Goal: Information Seeking & Learning: Learn about a topic

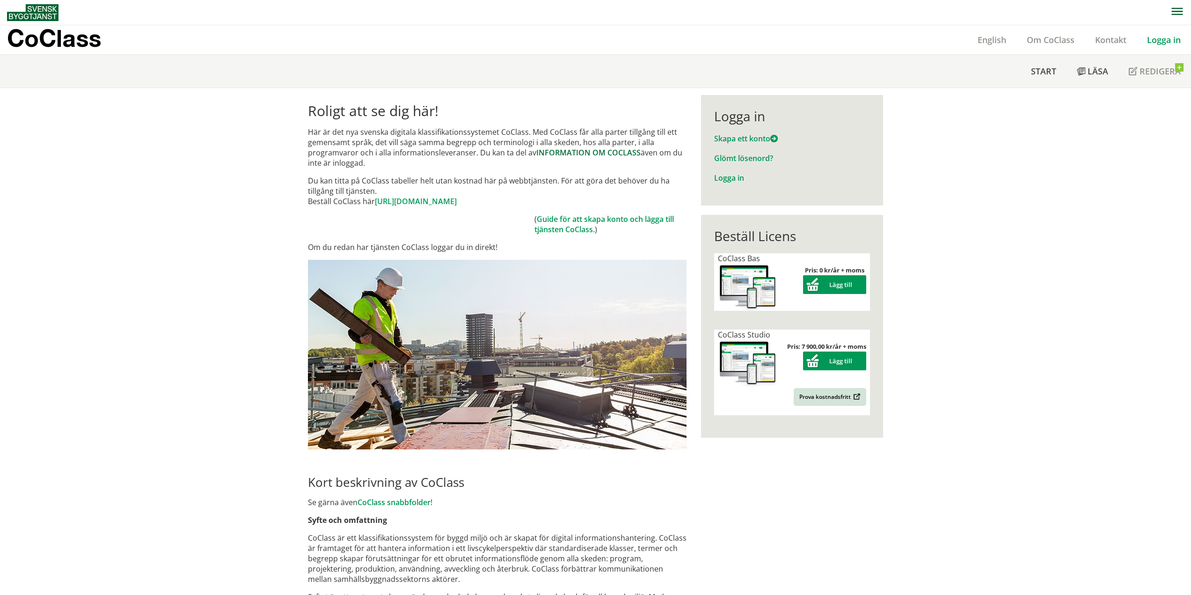
click at [588, 154] on link "INFORMATION OM COCLASS" at bounding box center [588, 152] width 104 height 10
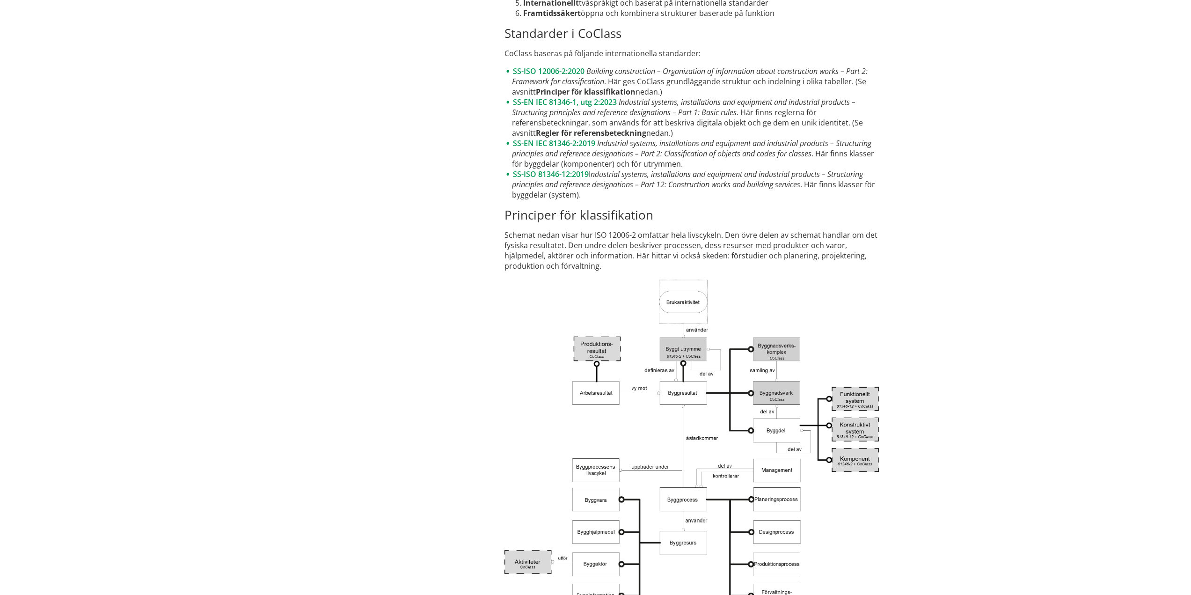
scroll to position [1638, 0]
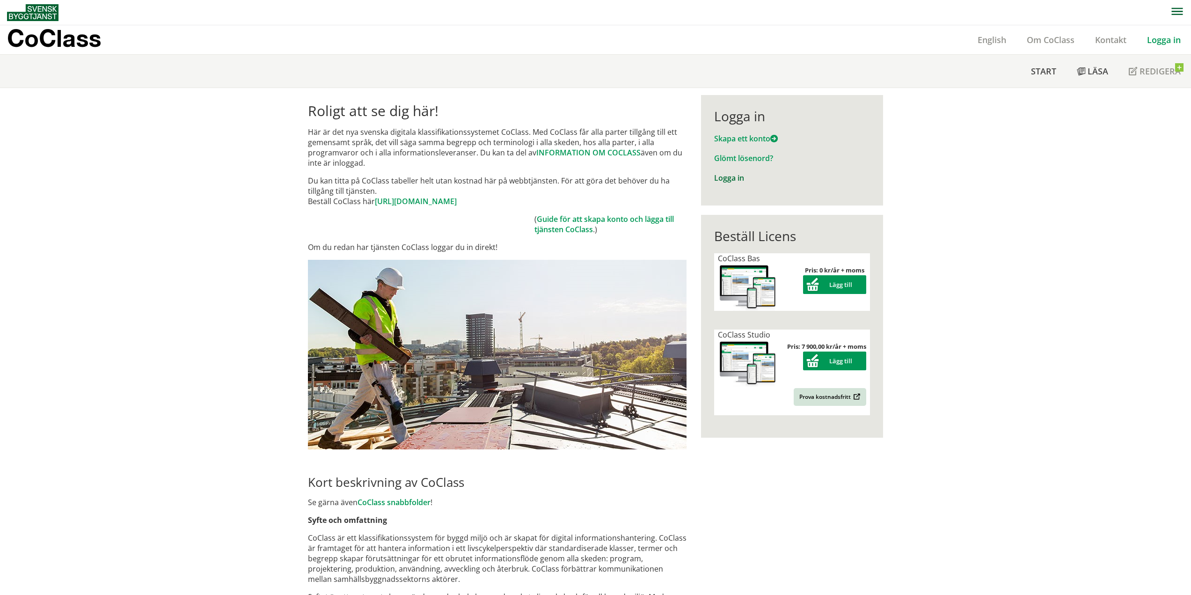
click at [741, 173] on link "Logga in" at bounding box center [729, 178] width 30 height 10
click at [728, 178] on link "Logga in" at bounding box center [729, 178] width 30 height 10
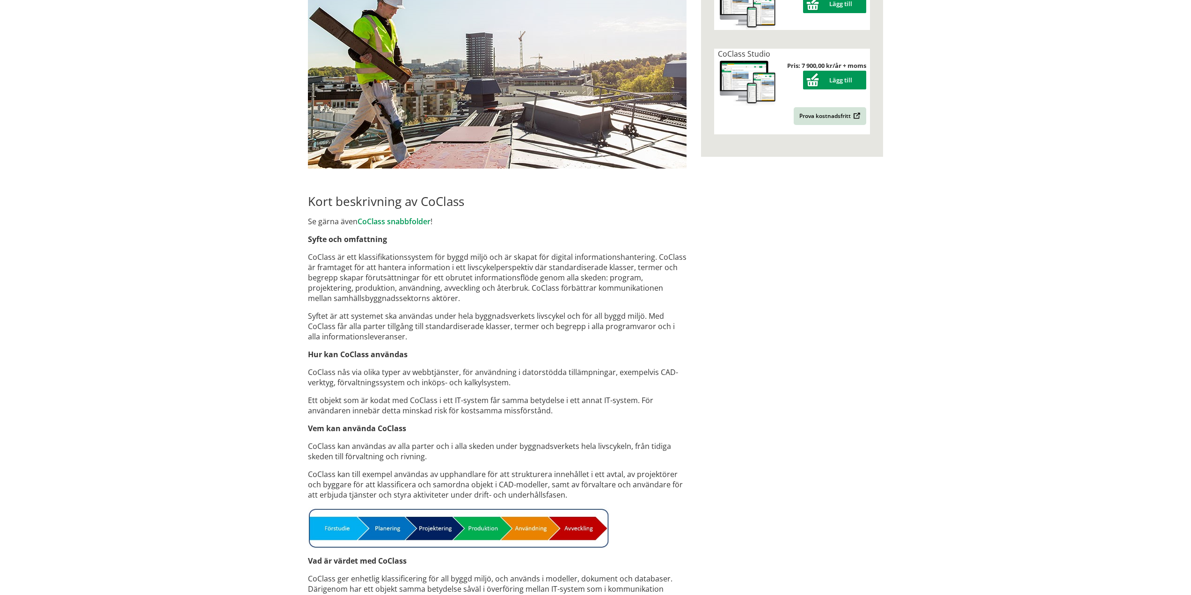
scroll to position [489, 0]
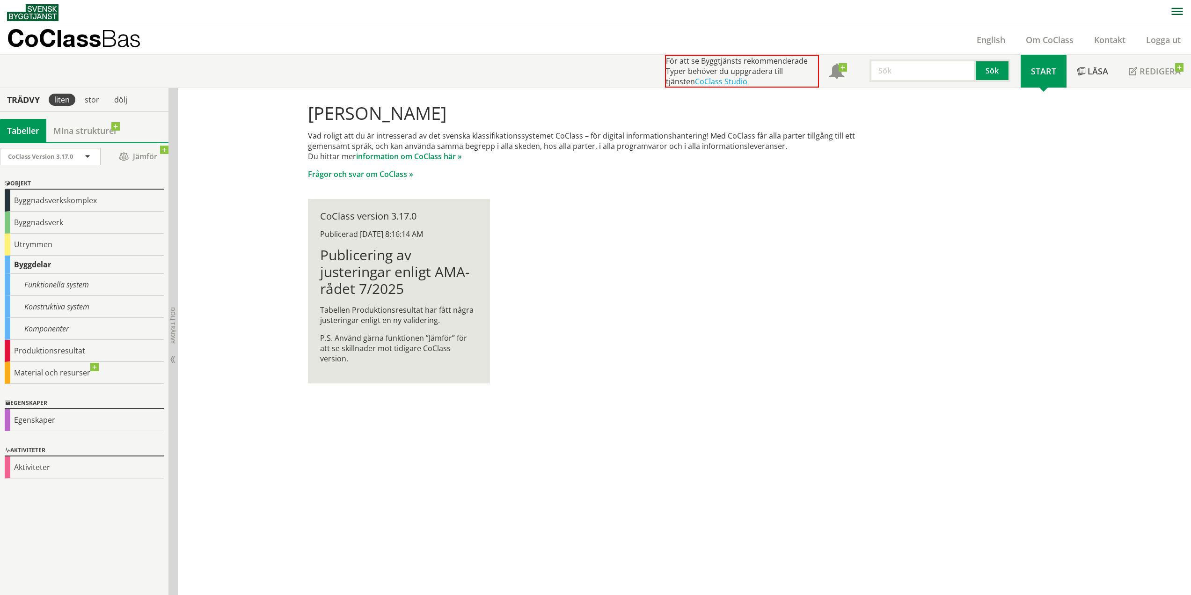
scroll to position [0, 0]
click at [62, 300] on div "Konstruktiva system" at bounding box center [84, 306] width 159 height 22
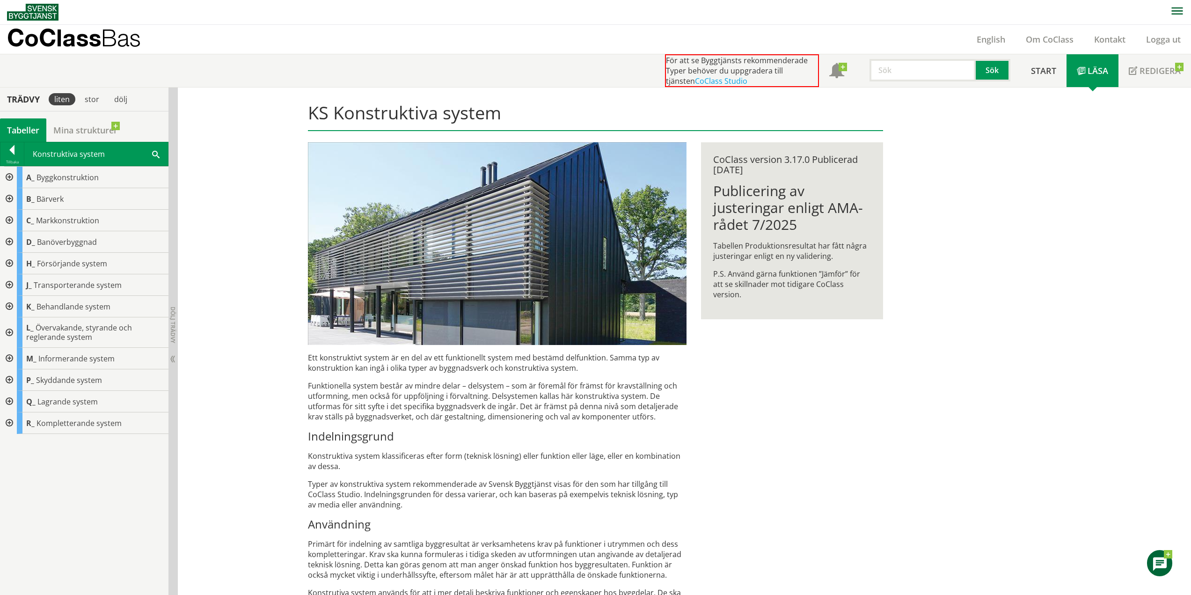
click at [12, 196] on div at bounding box center [8, 199] width 17 height 22
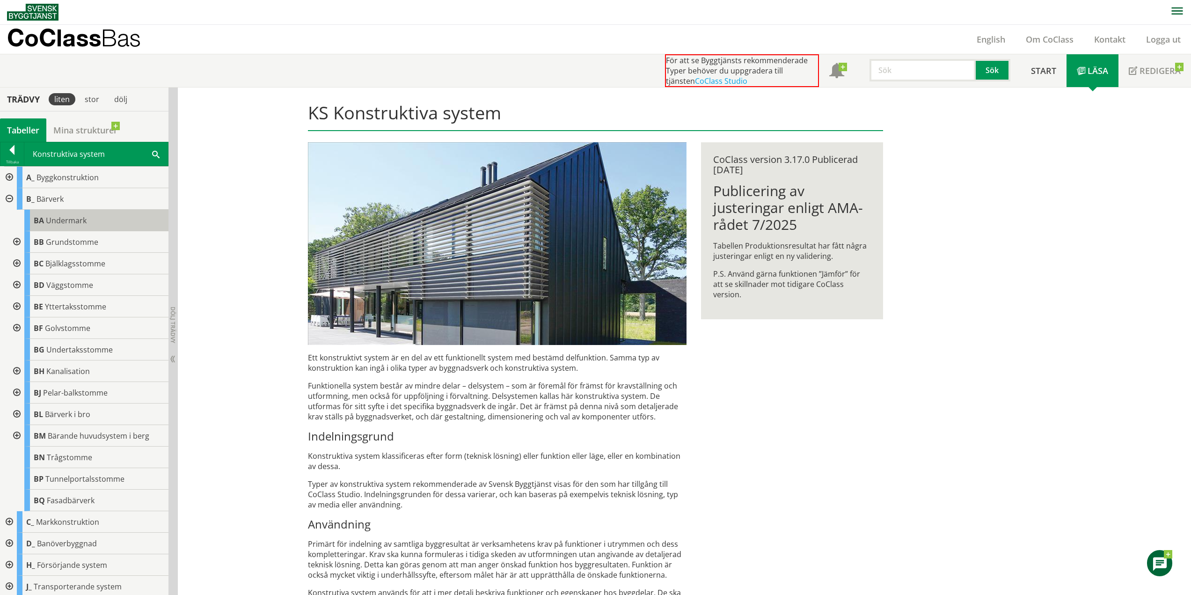
click at [97, 218] on div "BA Undermark" at bounding box center [96, 221] width 144 height 22
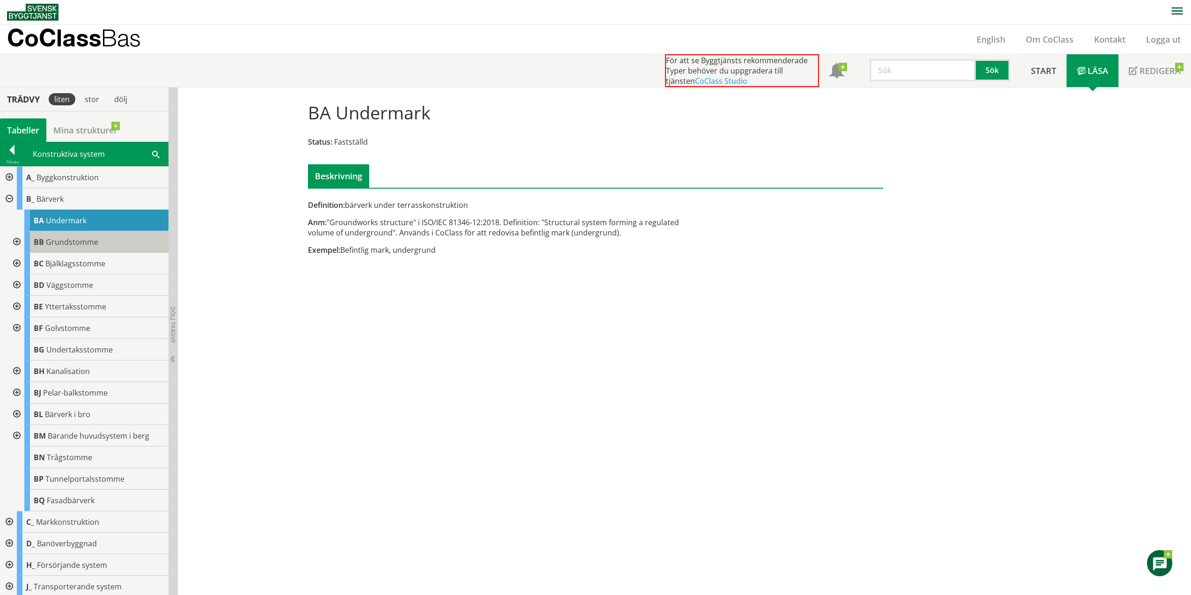
click at [81, 244] on span "Grundstomme" at bounding box center [72, 242] width 52 height 10
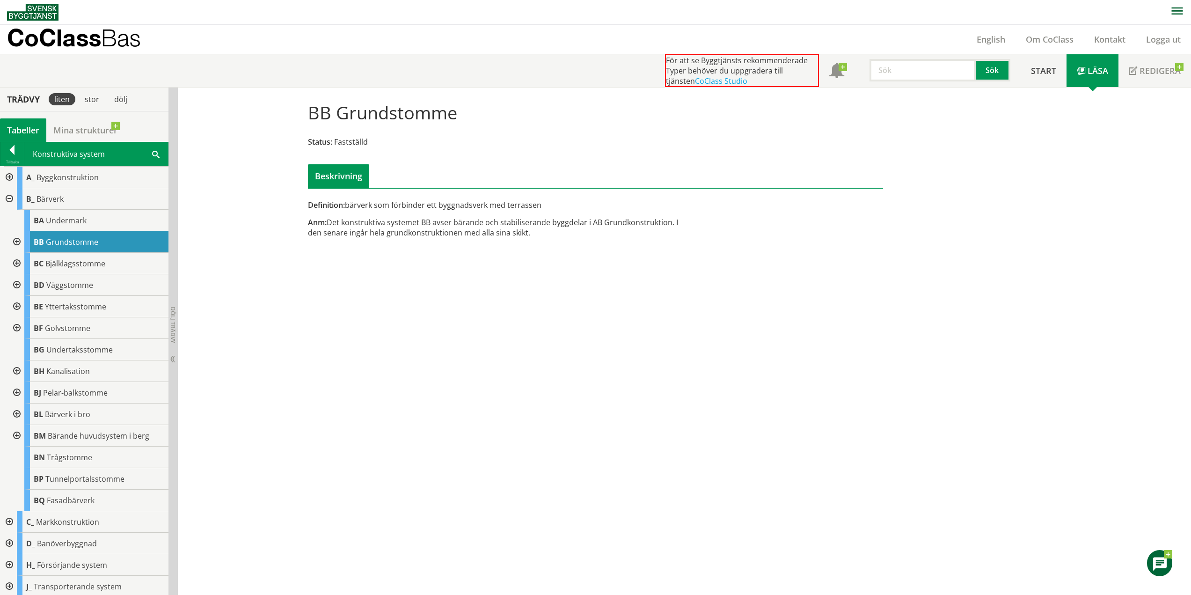
click at [16, 246] on div at bounding box center [15, 242] width 17 height 22
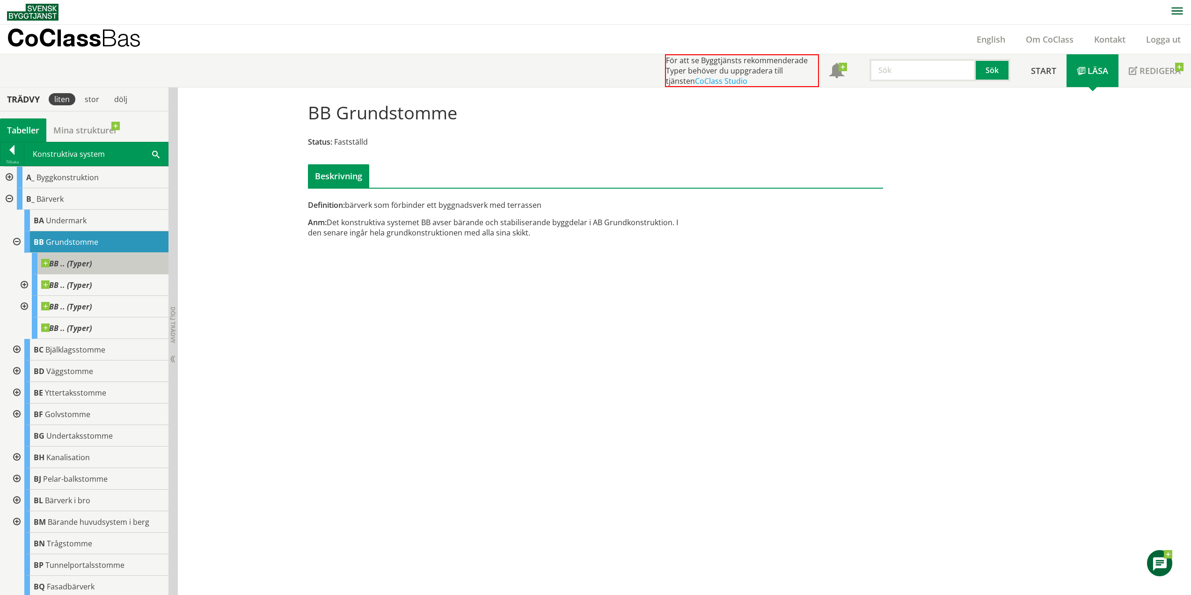
click at [61, 264] on span "BB .. (Typer)" at bounding box center [66, 263] width 51 height 9
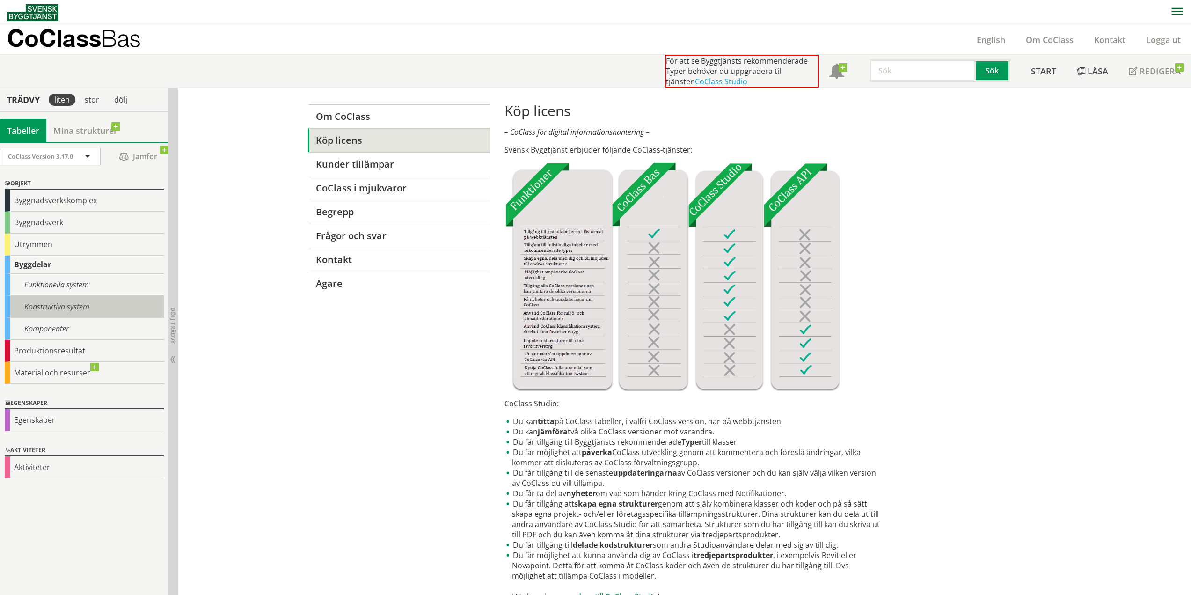
click at [48, 310] on div "Konstruktiva system" at bounding box center [84, 307] width 159 height 22
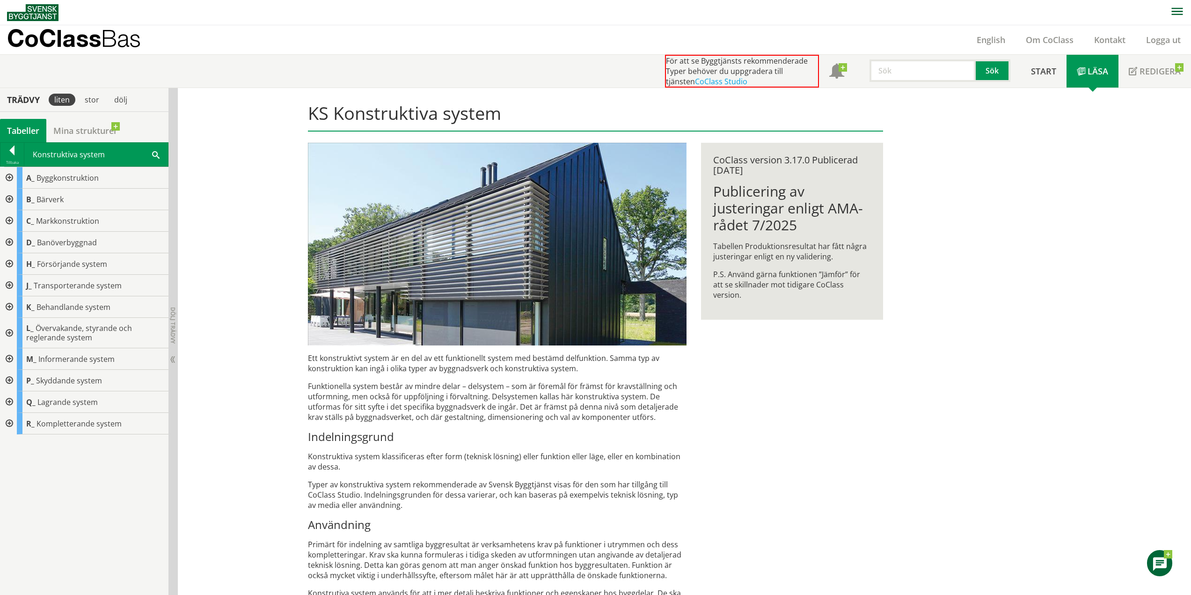
click at [10, 195] on div at bounding box center [8, 200] width 17 height 22
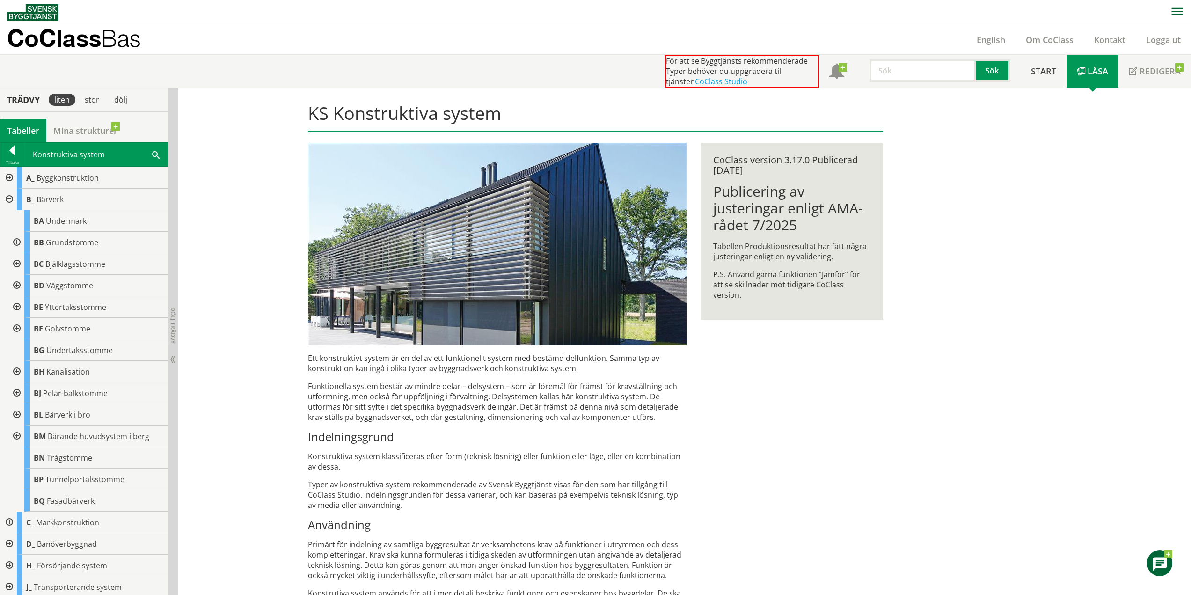
click at [15, 245] on div at bounding box center [15, 243] width 17 height 22
click at [22, 283] on div at bounding box center [23, 286] width 17 height 22
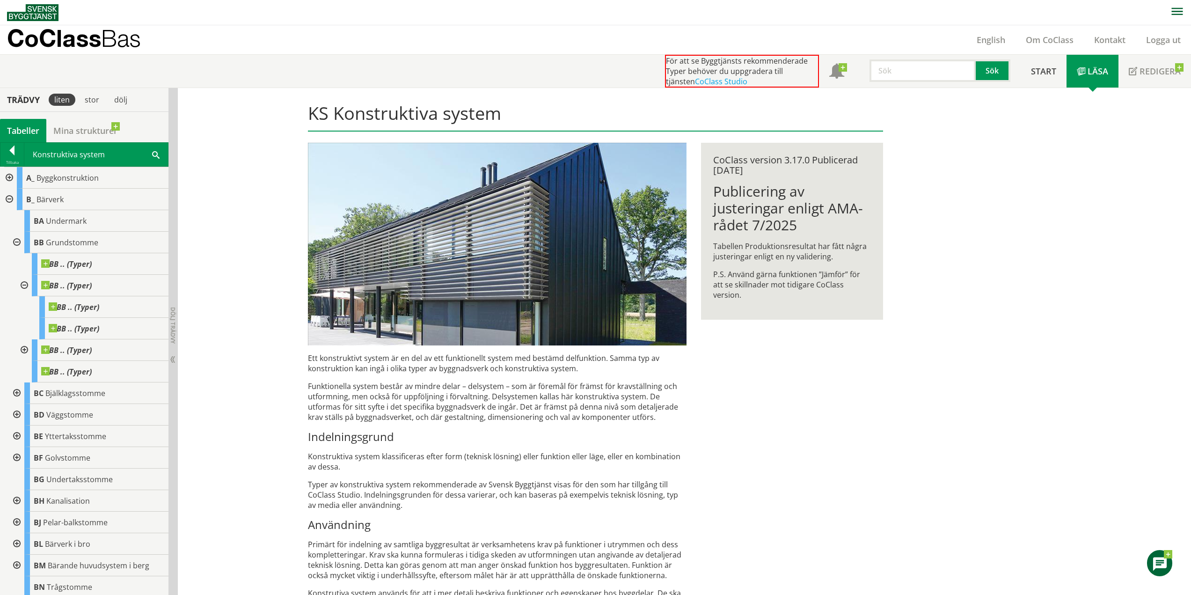
click at [27, 348] on div at bounding box center [23, 350] width 17 height 22
click at [104, 264] on div "BB .. (Typer)" at bounding box center [100, 264] width 137 height 22
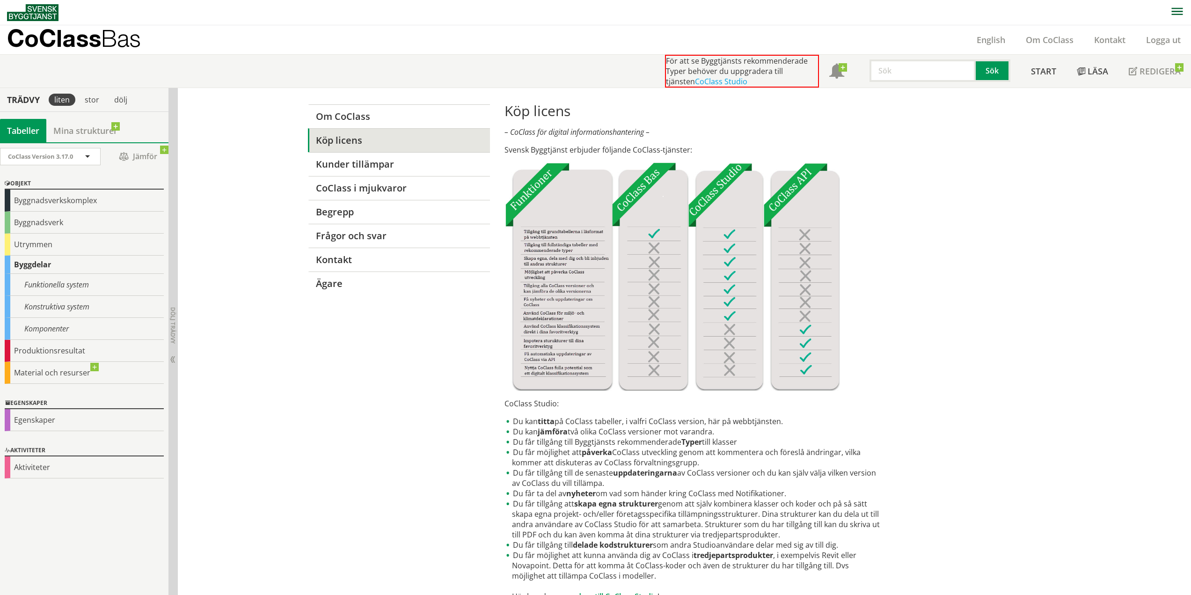
drag, startPoint x: 930, startPoint y: 241, endPoint x: 832, endPoint y: 281, distance: 105.8
click at [930, 241] on div "Om CoClass Köp licens Kunder tillämpar CoClass i mjukvaror Begrepp Frågor och s…" at bounding box center [684, 480] width 1013 height 784
click at [74, 300] on div "Konstruktiva system" at bounding box center [84, 307] width 159 height 22
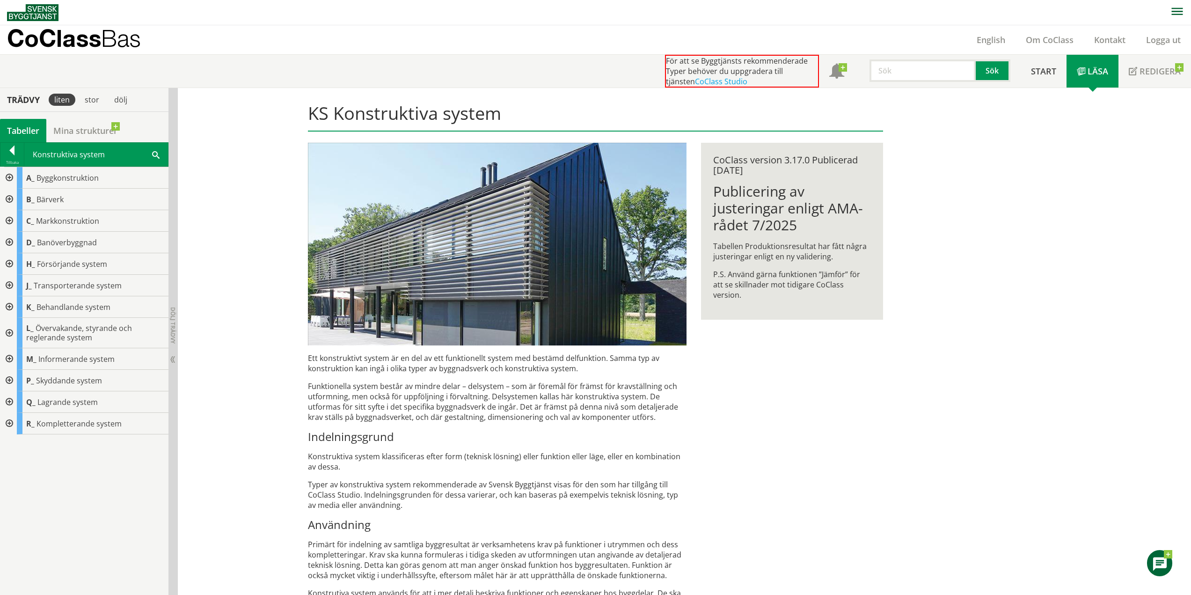
click at [12, 200] on div at bounding box center [8, 200] width 17 height 22
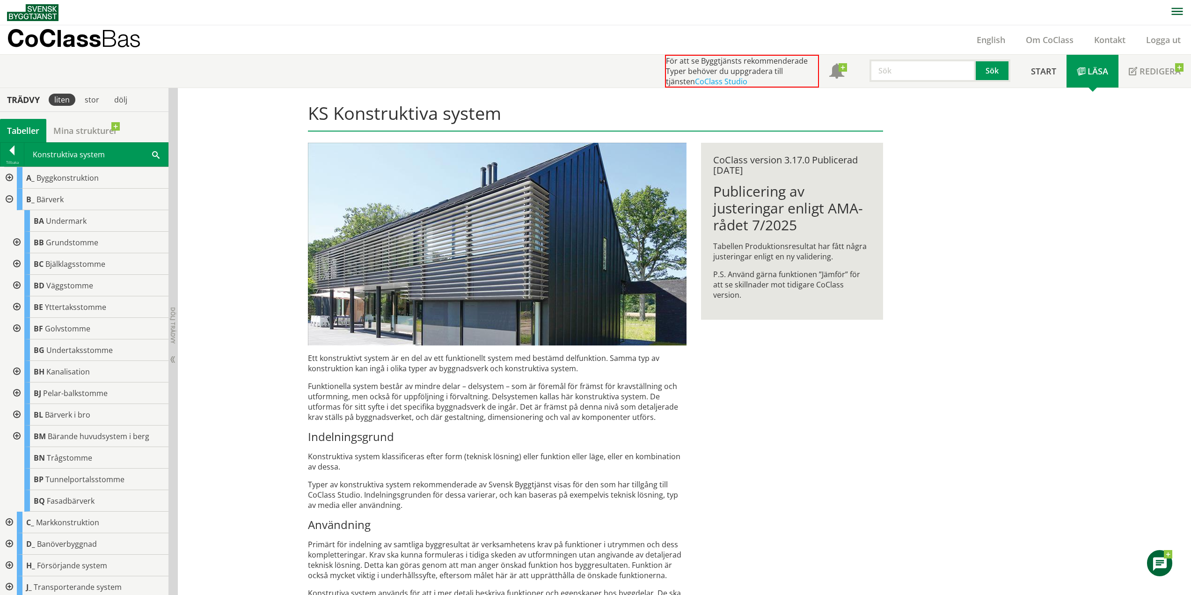
click at [15, 247] on div at bounding box center [15, 243] width 17 height 22
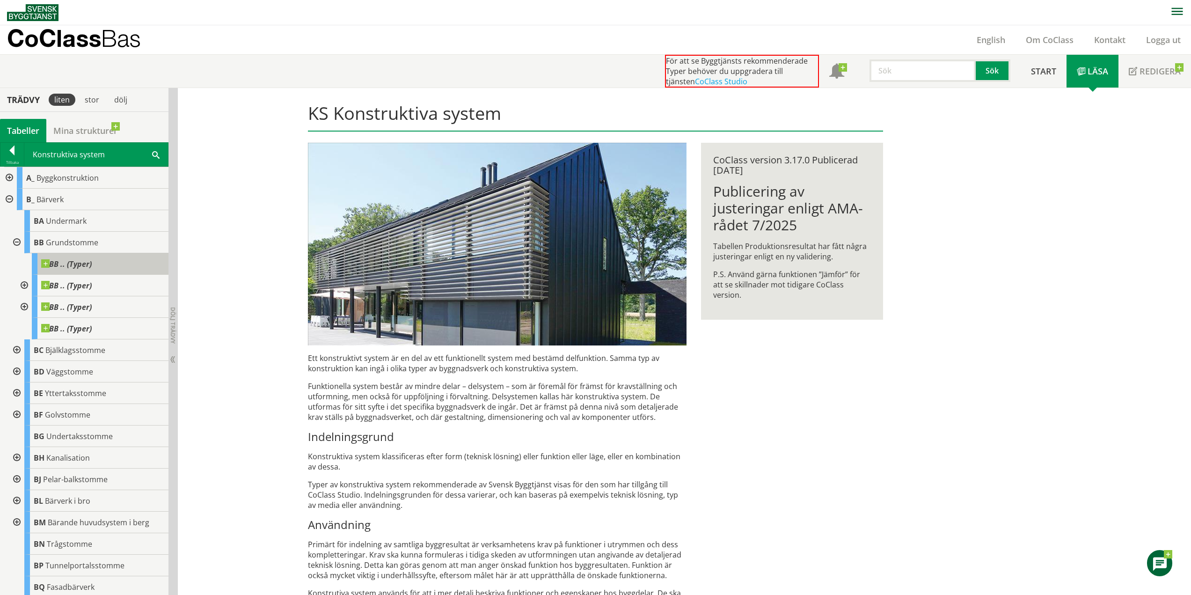
click at [72, 265] on span "BB .. (Typer)" at bounding box center [66, 263] width 51 height 9
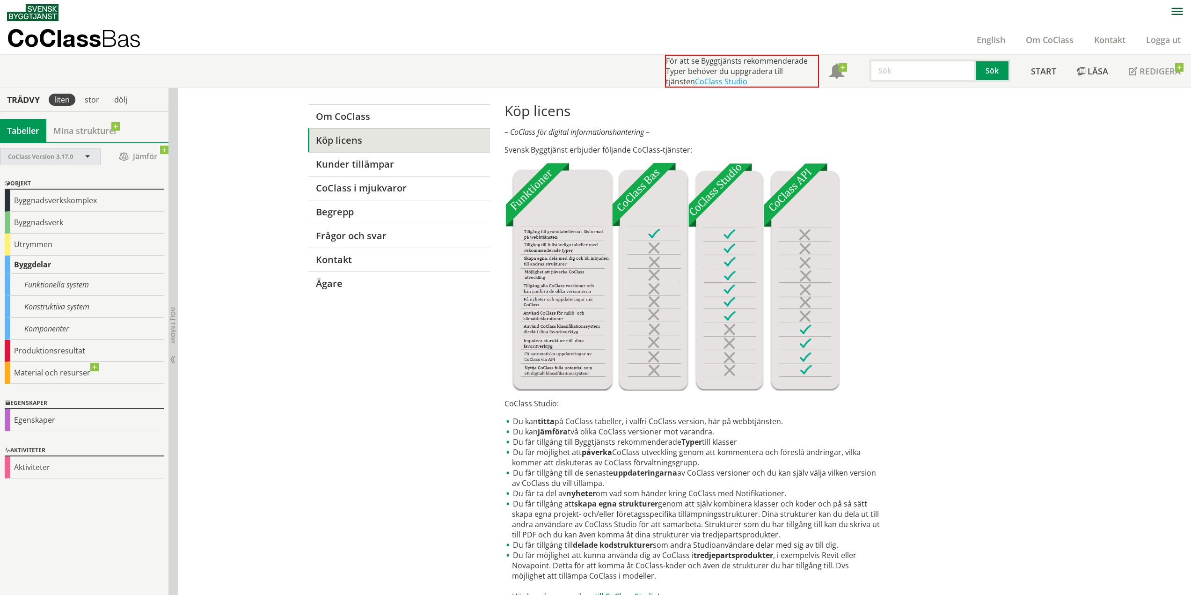
click at [91, 154] on span at bounding box center [87, 157] width 8 height 8
drag, startPoint x: 925, startPoint y: 161, endPoint x: 682, endPoint y: 41, distance: 271.1
click at [924, 159] on div "Om CoClass Köp licens Kunder tillämpar CoClass i mjukvaror Begrepp Frågor och s…" at bounding box center [684, 480] width 1013 height 784
